Goal: Task Accomplishment & Management: Manage account settings

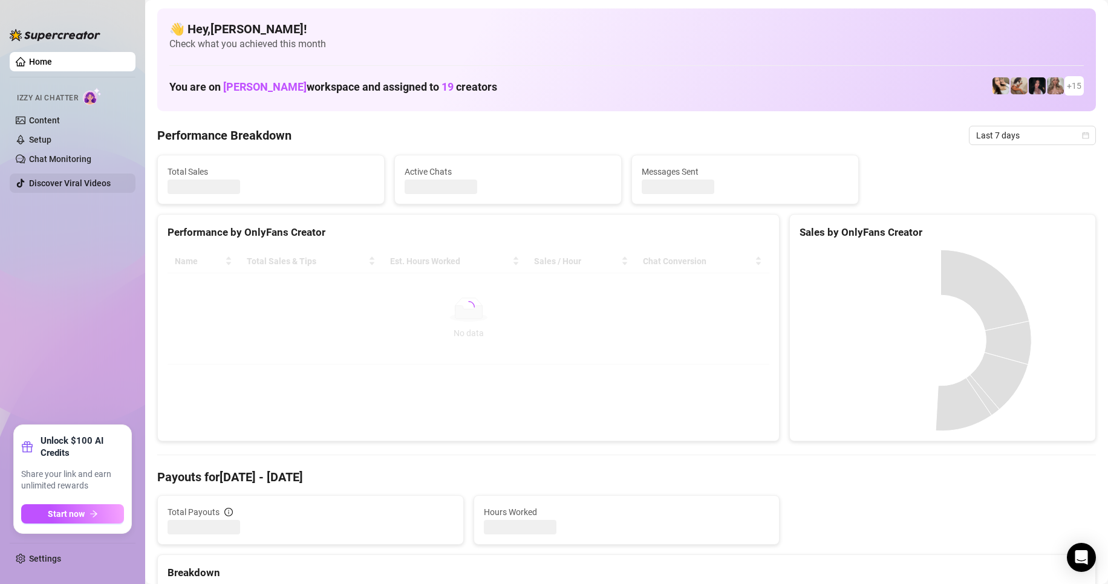
click at [96, 180] on link "Discover Viral Videos" at bounding box center [70, 183] width 82 height 10
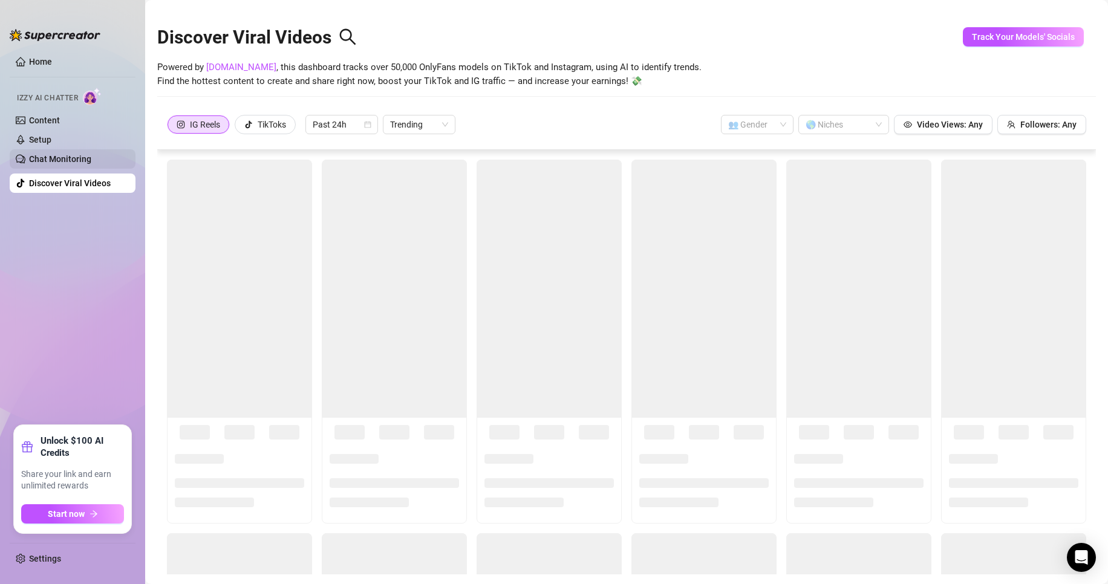
click at [86, 159] on link "Chat Monitoring" at bounding box center [60, 159] width 62 height 10
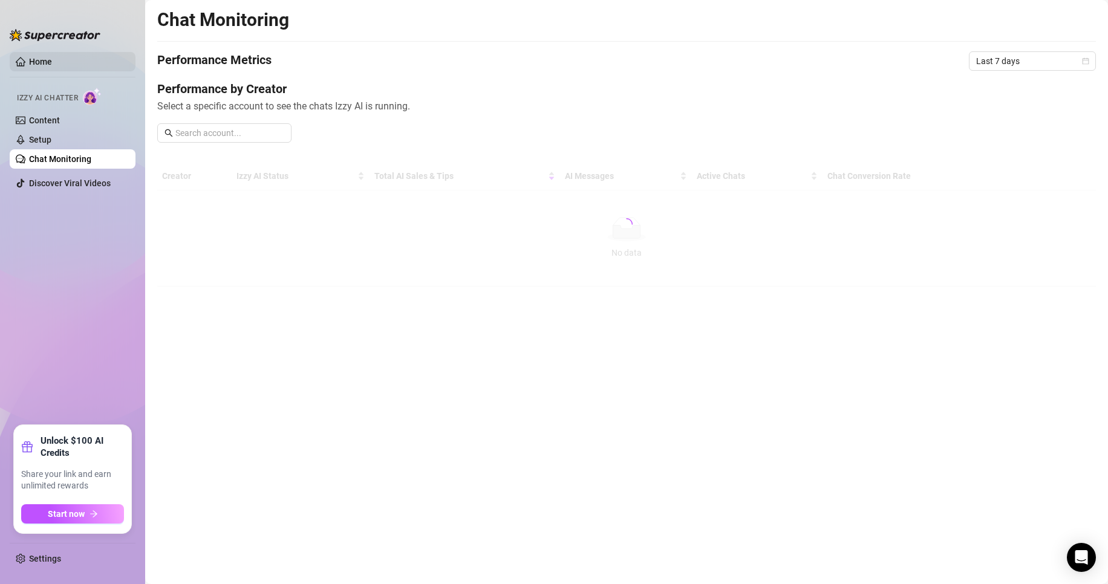
click at [51, 67] on link "Home" at bounding box center [40, 62] width 23 height 10
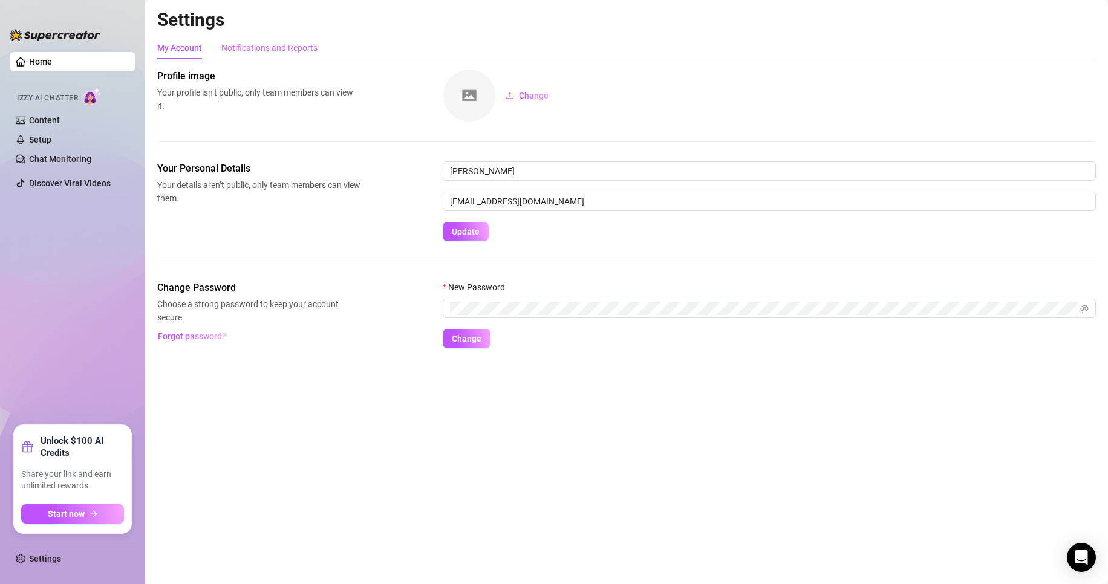
drag, startPoint x: 319, startPoint y: 48, endPoint x: 308, endPoint y: 48, distance: 10.9
click at [318, 48] on div "My Account Notifications and Reports" at bounding box center [626, 47] width 939 height 23
click at [308, 48] on div "Notifications and Reports" at bounding box center [269, 47] width 96 height 13
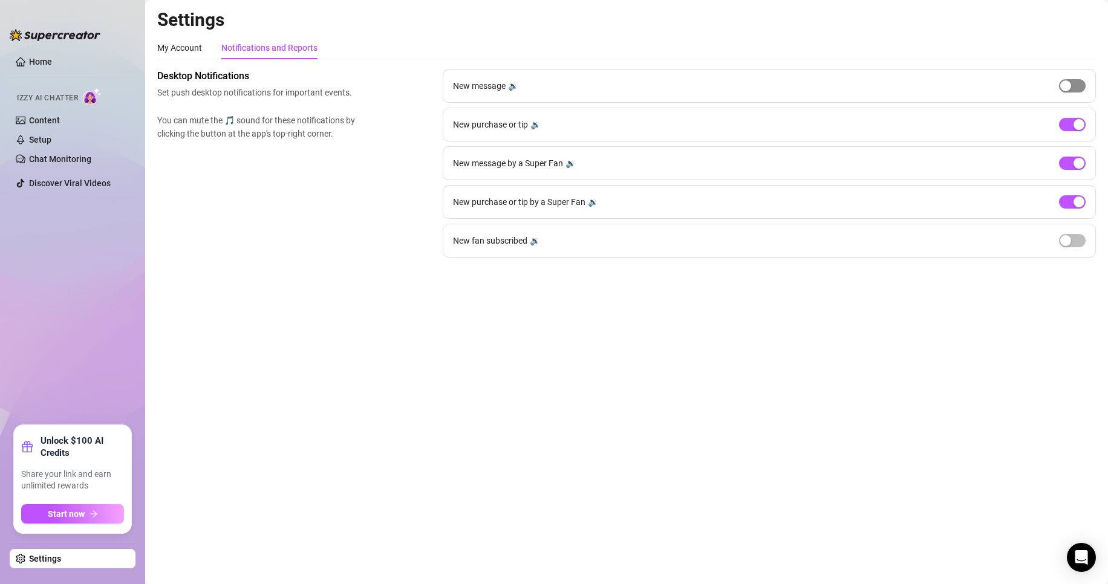
click at [1070, 90] on div "button" at bounding box center [1066, 85] width 11 height 11
click at [1074, 88] on div "button" at bounding box center [1079, 85] width 11 height 11
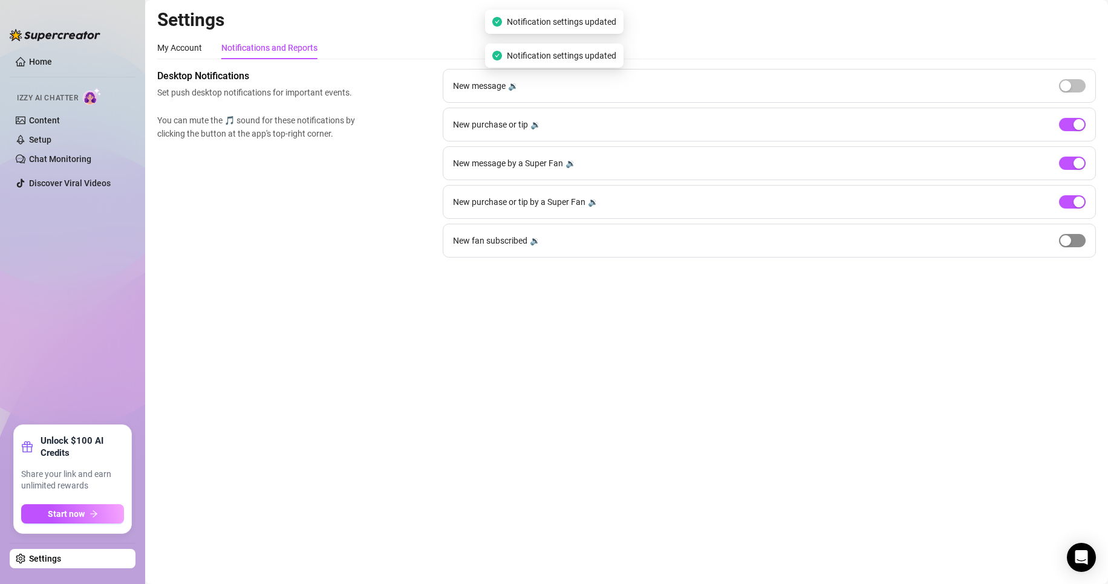
click at [1071, 235] on span "button" at bounding box center [1072, 240] width 27 height 13
click at [1076, 237] on div "button" at bounding box center [1079, 240] width 11 height 11
